Goal: Communication & Community: Answer question/provide support

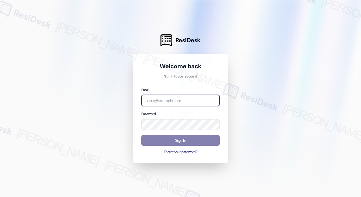
click at [178, 101] on input "email" at bounding box center [180, 100] width 78 height 11
type input "automated-surveys-haven_residential-[PERSON_NAME].roles@haven_[DOMAIN_NAME]"
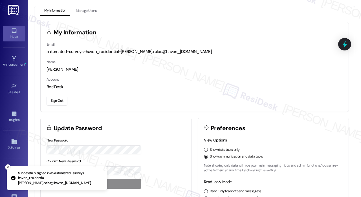
click at [15, 30] on icon at bounding box center [14, 30] width 5 height 5
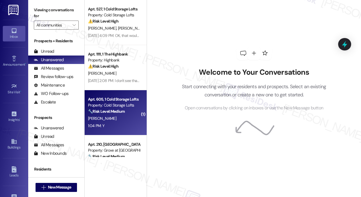
click at [116, 115] on div "Apt. 605, 1 Cold Storage Lofts Property: Cold Storage Lofts 🔧 Risk Level: Mediu…" at bounding box center [113, 105] width 53 height 19
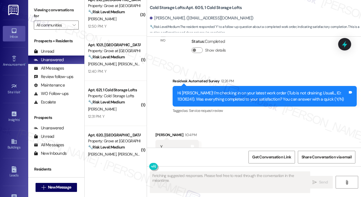
scroll to position [169, 0]
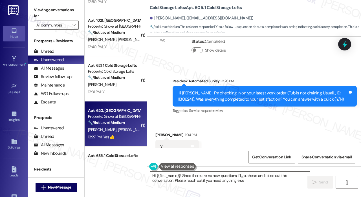
type textarea "Hi {{first_name}}! Since there are no new questions, I'll go ahead and close ou…"
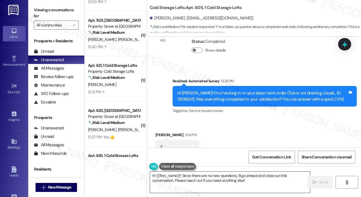
click at [260, 183] on textarea "Hi {{first_name}}! Since there are no new questions, I'll go ahead and close ou…" at bounding box center [230, 182] width 160 height 21
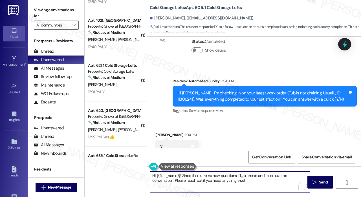
scroll to position [6509, 0]
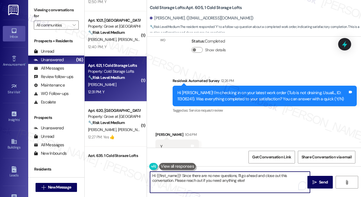
click at [128, 62] on div "Apt. 621, 1 Cold Storage Lofts Property: Cold Storage Lofts 🔧 Risk Level: Mediu…" at bounding box center [116, 78] width 62 height 45
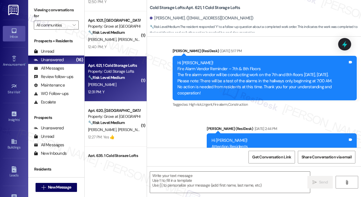
type textarea "Fetching suggested responses. Please feel free to read through the conversation…"
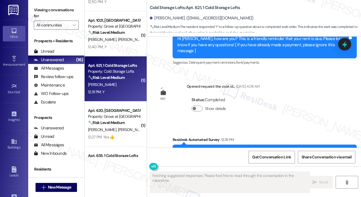
scroll to position [1602, 0]
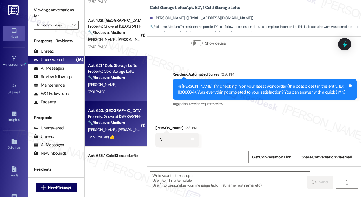
click at [112, 139] on div "12:27 PM: Yes 👍 12:27 PM: Yes 👍" at bounding box center [101, 136] width 26 height 5
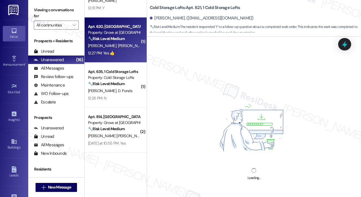
scroll to position [254, 0]
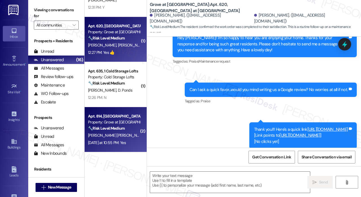
type textarea "Fetching suggested responses. Please feel free to read through the conversation…"
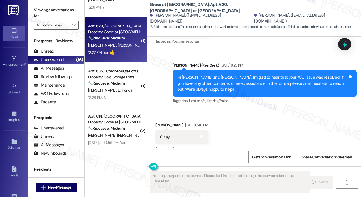
click at [117, 130] on strong "🔧 Risk Level: Medium" at bounding box center [106, 128] width 37 height 5
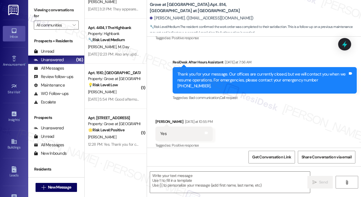
scroll to position [479, 0]
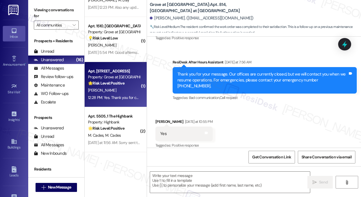
click at [118, 88] on div "[PERSON_NAME]" at bounding box center [113, 90] width 53 height 7
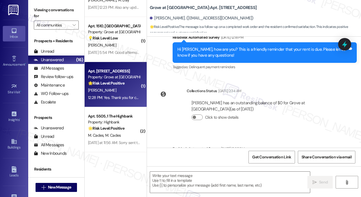
type textarea "Fetching suggested responses. Please feel free to read through the conversation…"
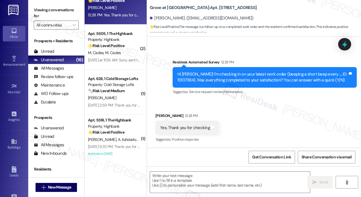
scroll to position [565, 0]
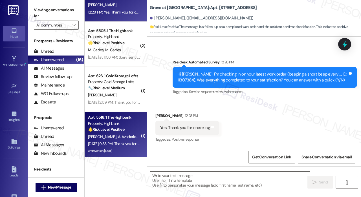
click at [128, 116] on div "Apt. 5516, 1 The Highbank" at bounding box center [114, 117] width 52 height 6
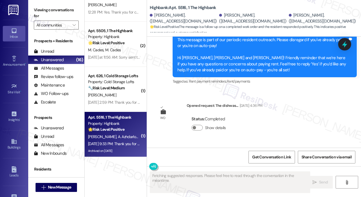
scroll to position [1384, 0]
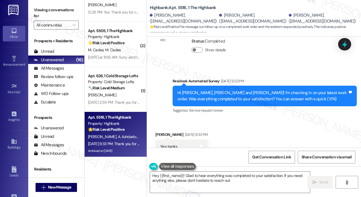
type textarea "Hey {{first_name}}! Glad to hear everything was completed to your satisfaction.…"
